Goal: Task Accomplishment & Management: Manage account settings

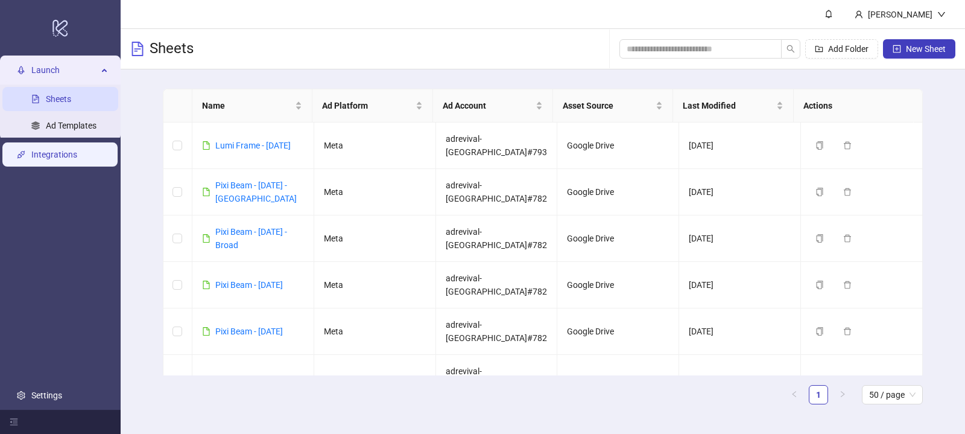
click at [36, 156] on link "Integrations" at bounding box center [54, 155] width 46 height 10
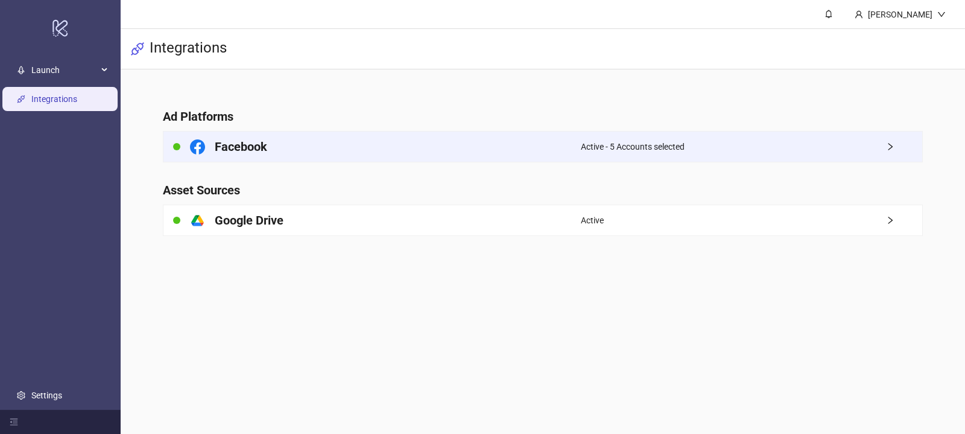
click at [501, 142] on div "Facebook" at bounding box center [371, 146] width 417 height 30
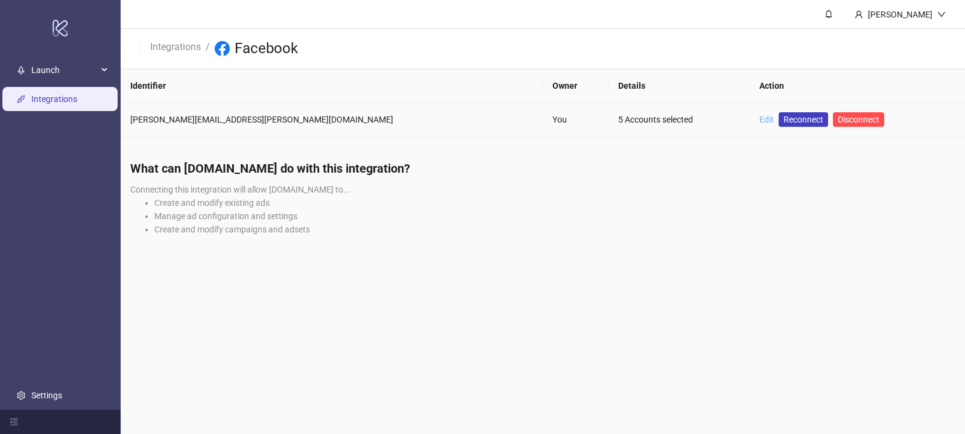
click at [759, 118] on link "Edit" at bounding box center [766, 120] width 14 height 10
click at [784, 116] on span "Reconnect" at bounding box center [804, 119] width 40 height 13
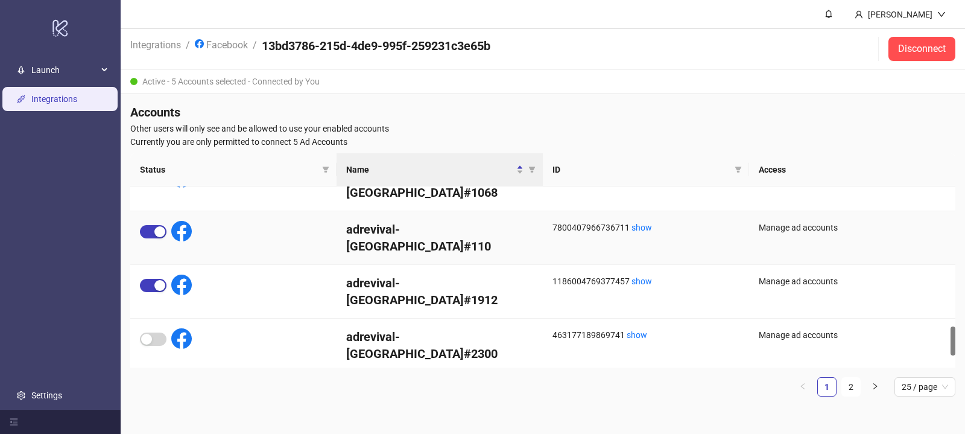
scroll to position [949, 0]
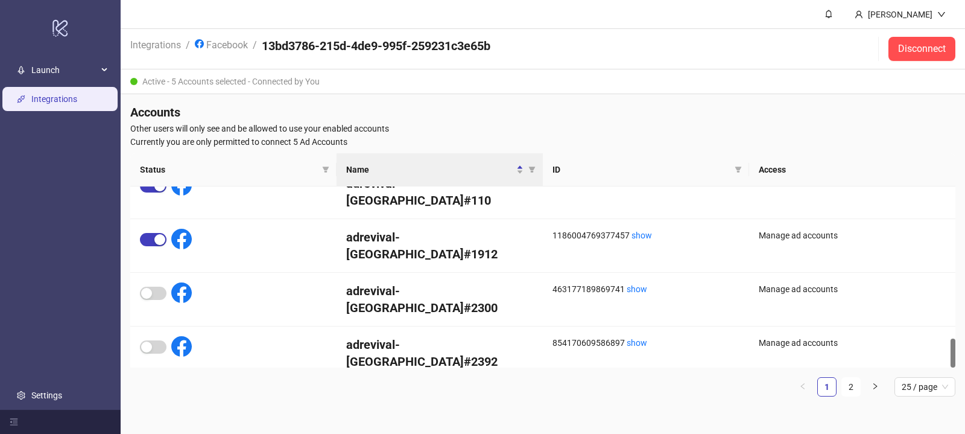
click at [902, 375] on div "Status Name ID Access adrevival-[GEOGRAPHIC_DATA]#110 7800407966736711 show Man…" at bounding box center [542, 274] width 825 height 243
click at [910, 389] on span "25 / page" at bounding box center [925, 387] width 46 height 18
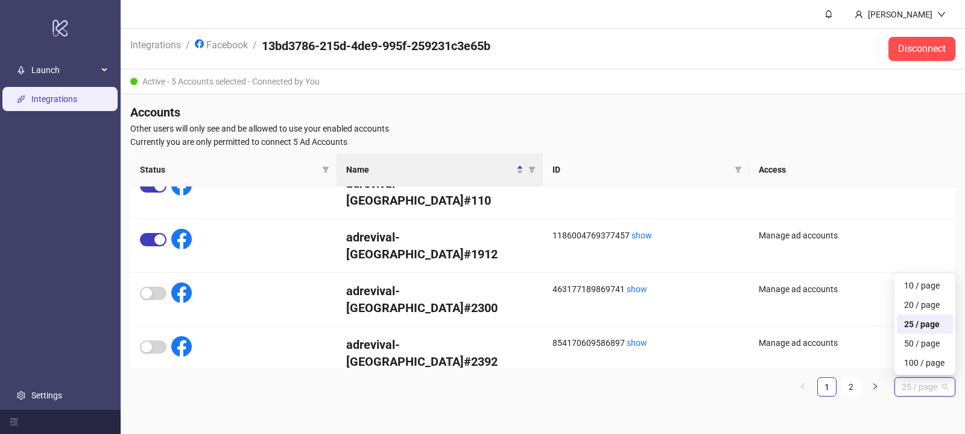
click at [908, 367] on div "100 / page" at bounding box center [925, 362] width 42 height 13
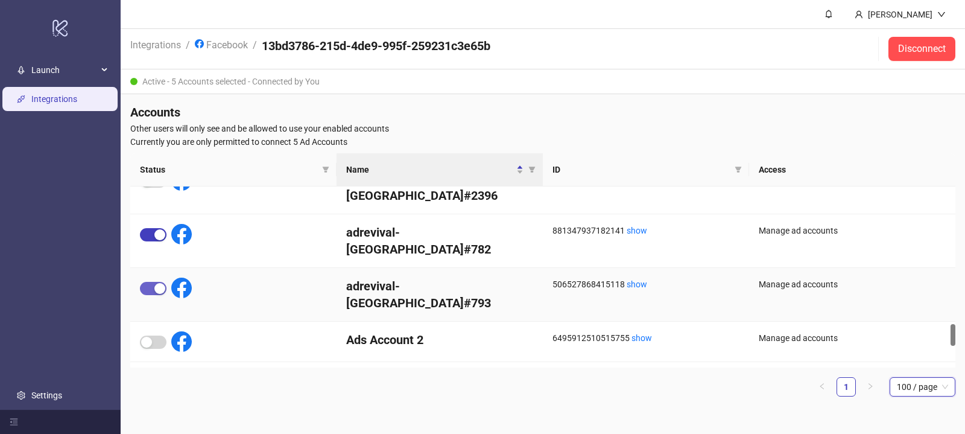
click at [160, 283] on div "button" at bounding box center [159, 288] width 11 height 11
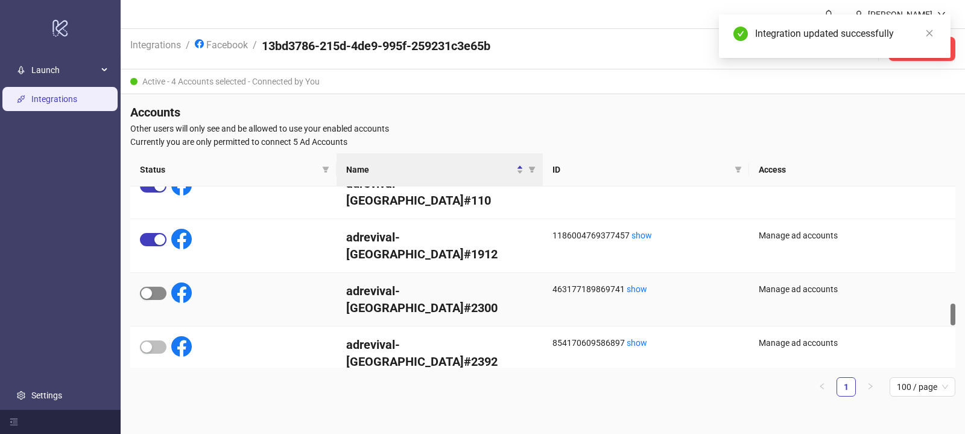
click at [156, 287] on span "button" at bounding box center [153, 293] width 27 height 13
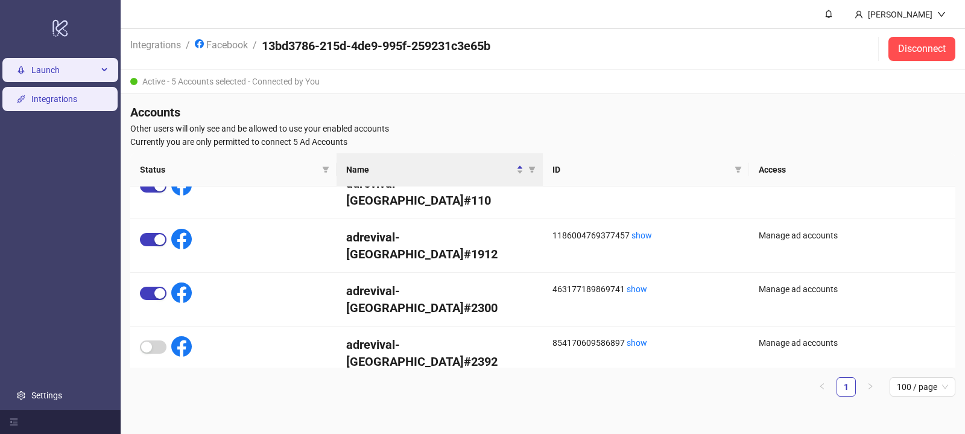
click at [65, 71] on span "Launch" at bounding box center [64, 70] width 66 height 24
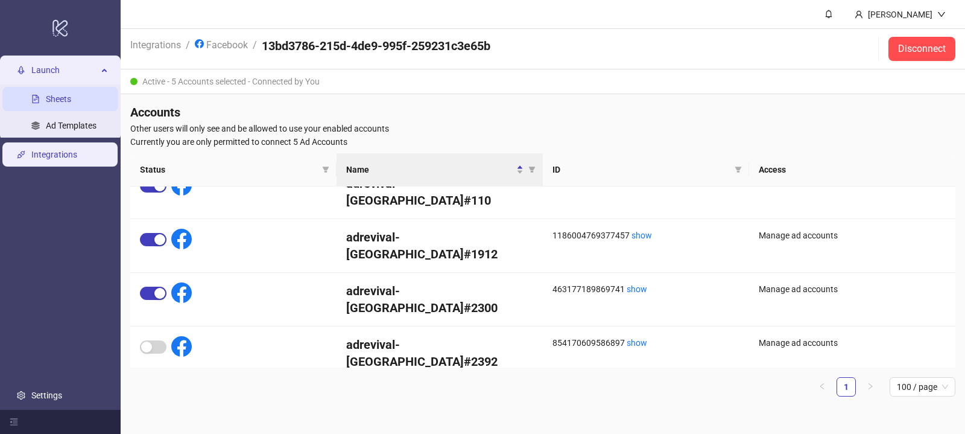
click at [67, 95] on link "Sheets" at bounding box center [58, 99] width 25 height 10
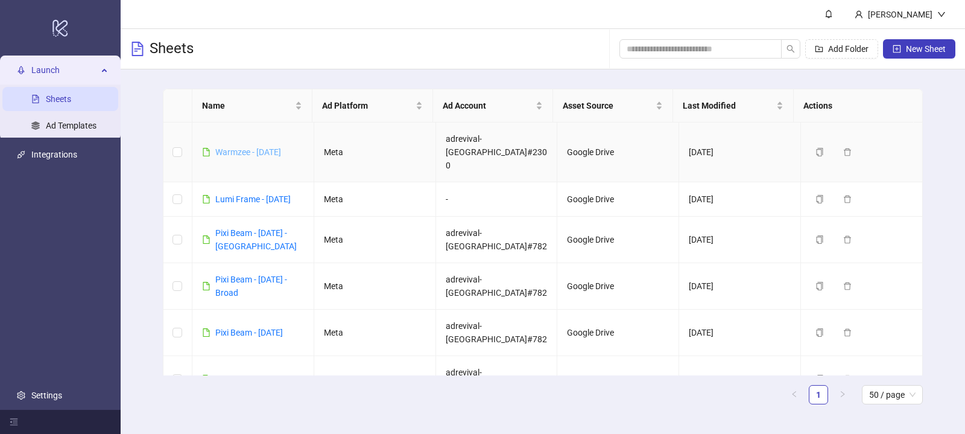
click at [281, 147] on link "Warmzee - October 11" at bounding box center [248, 152] width 66 height 10
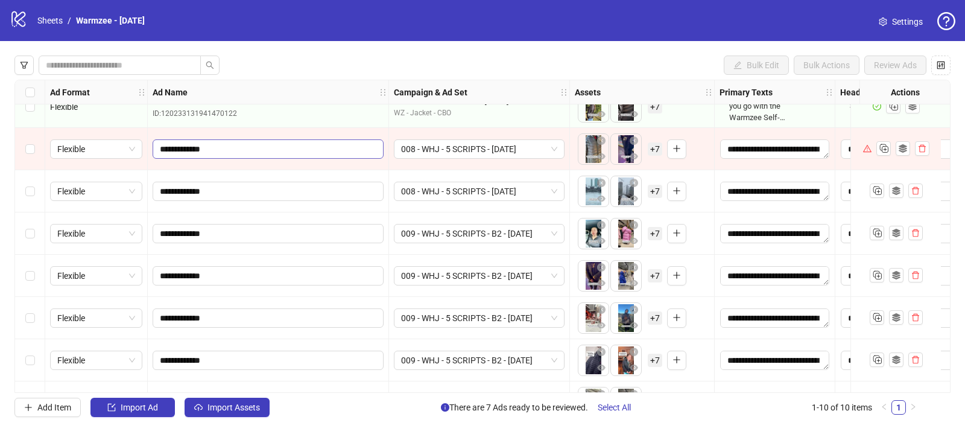
scroll to position [109, 0]
